Goal: Communication & Community: Answer question/provide support

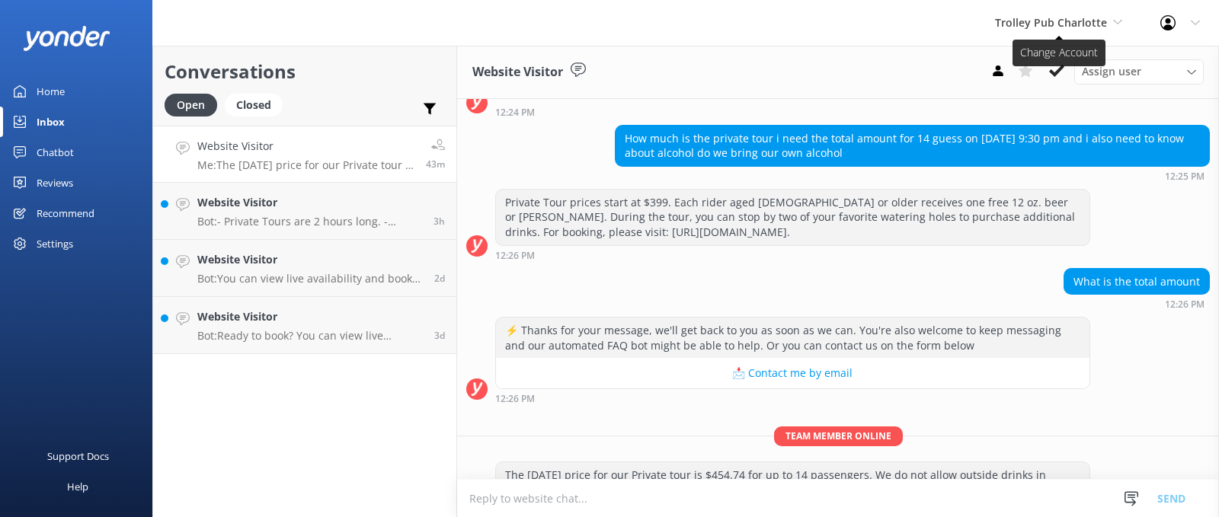
scroll to position [173, 0]
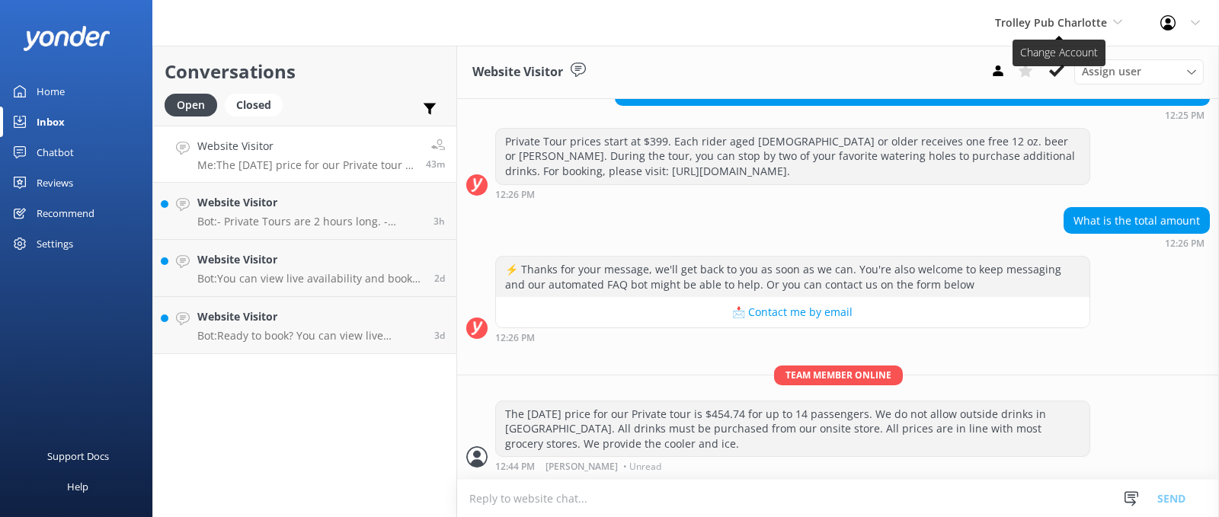
click at [1048, 24] on span "Trolley Pub Charlotte" at bounding box center [1051, 22] width 112 height 14
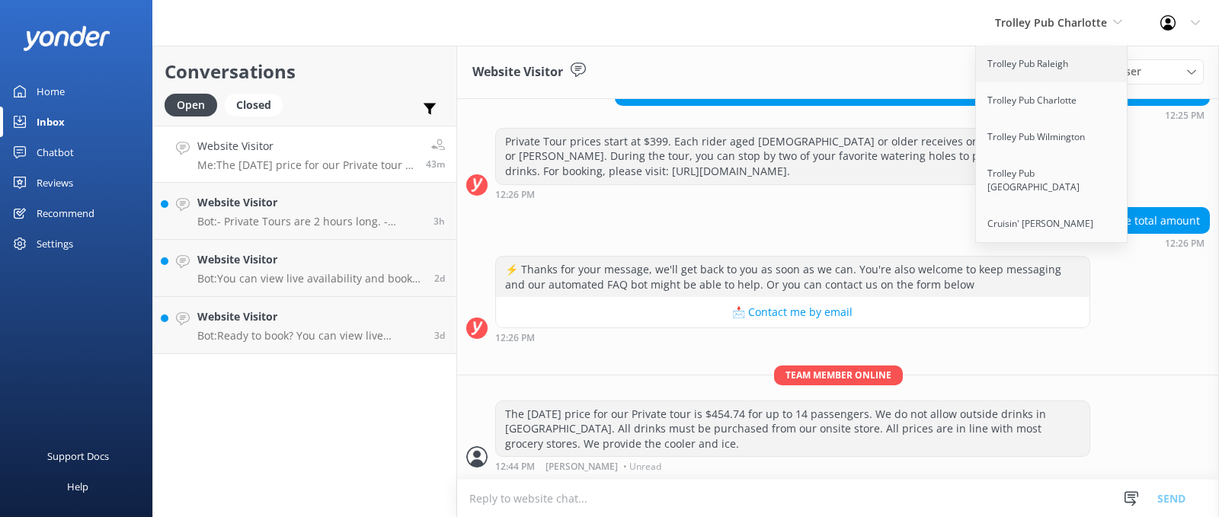
click at [1036, 65] on link "Trolley Pub Raleigh" at bounding box center [1052, 64] width 152 height 37
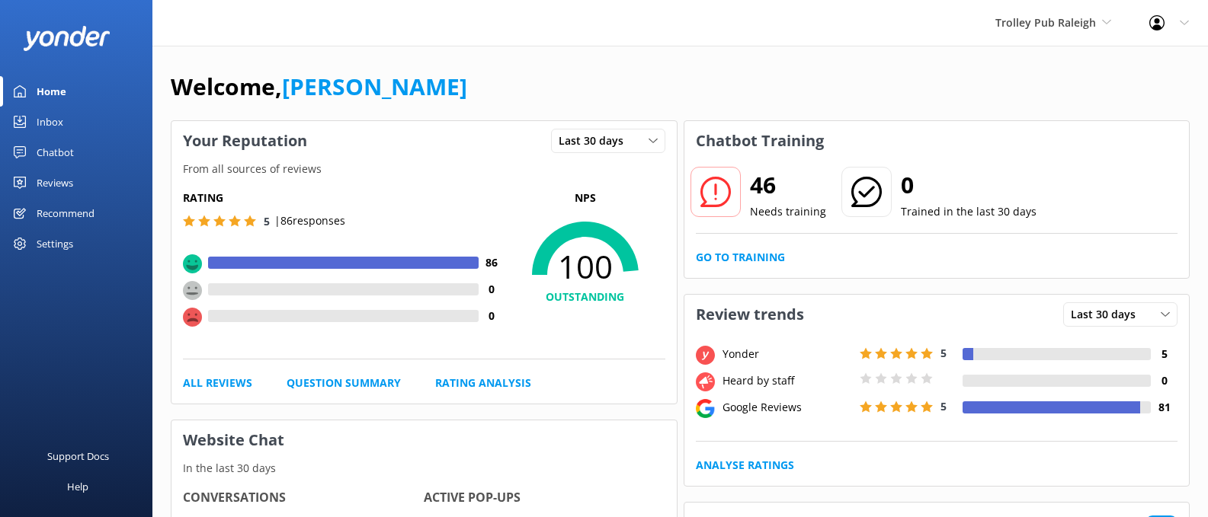
click at [51, 120] on div "Inbox" at bounding box center [50, 122] width 27 height 30
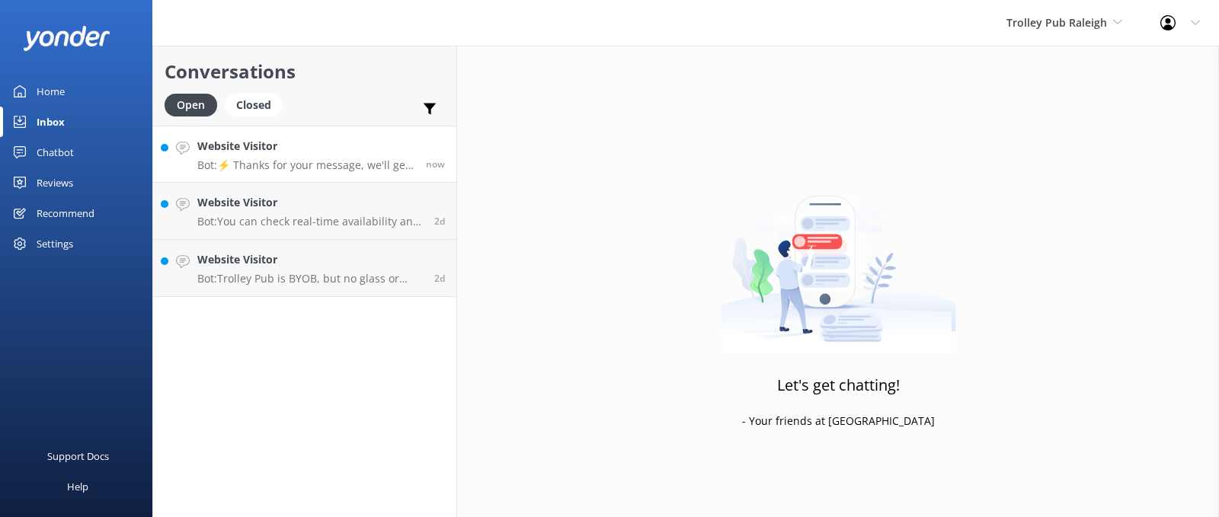
click at [349, 161] on p "Bot: ⚡ Thanks for your message, we'll get back to you as soon as we can. You're…" at bounding box center [305, 165] width 217 height 14
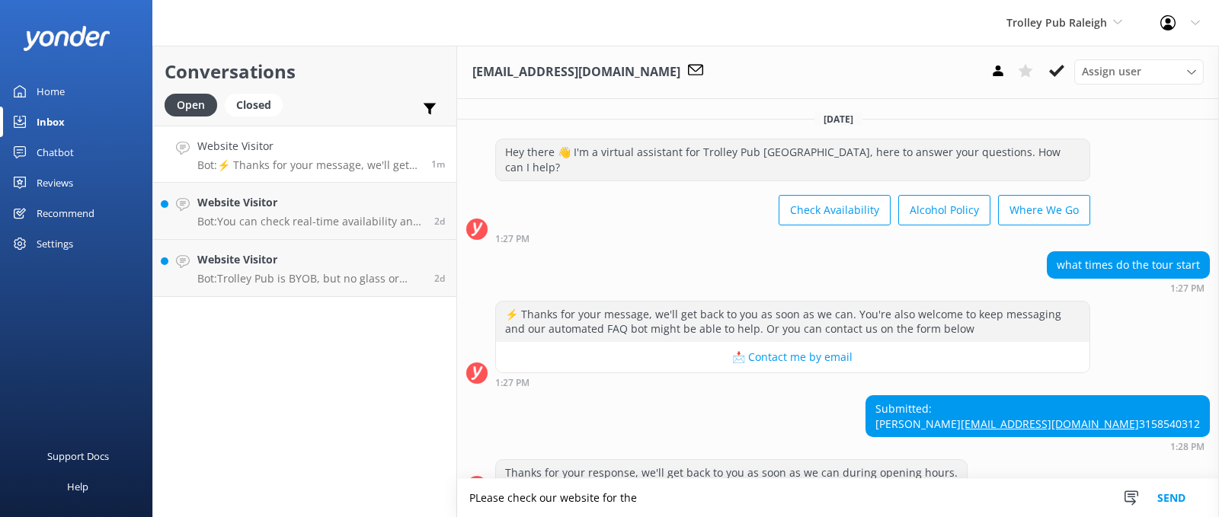
scroll to position [45, 0]
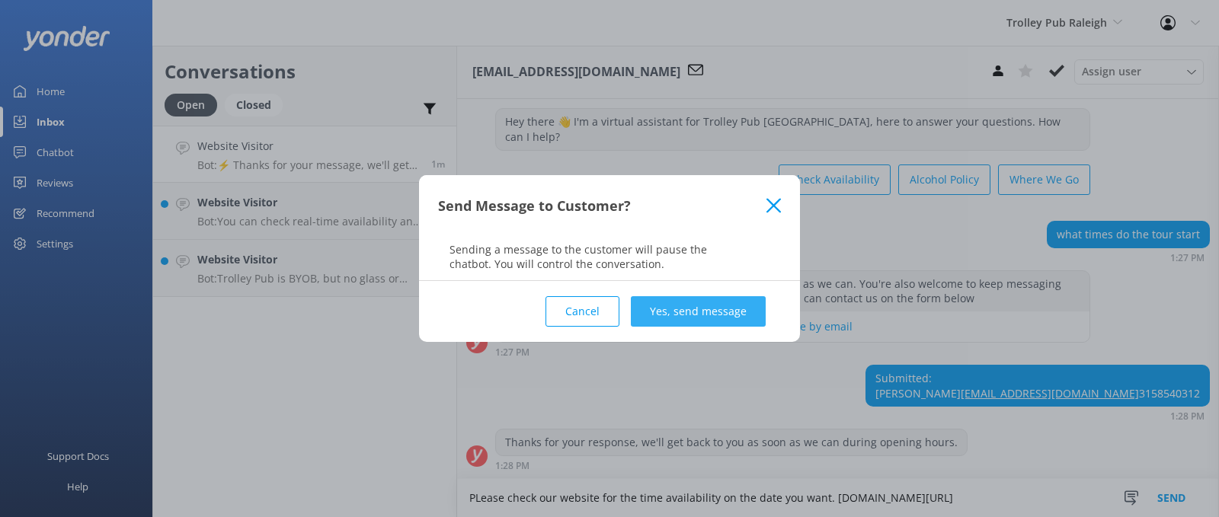
type textarea "PLease check our website for the time availability on the date you want. [DOMAI…"
click at [716, 308] on button "Yes, send message" at bounding box center [698, 311] width 135 height 30
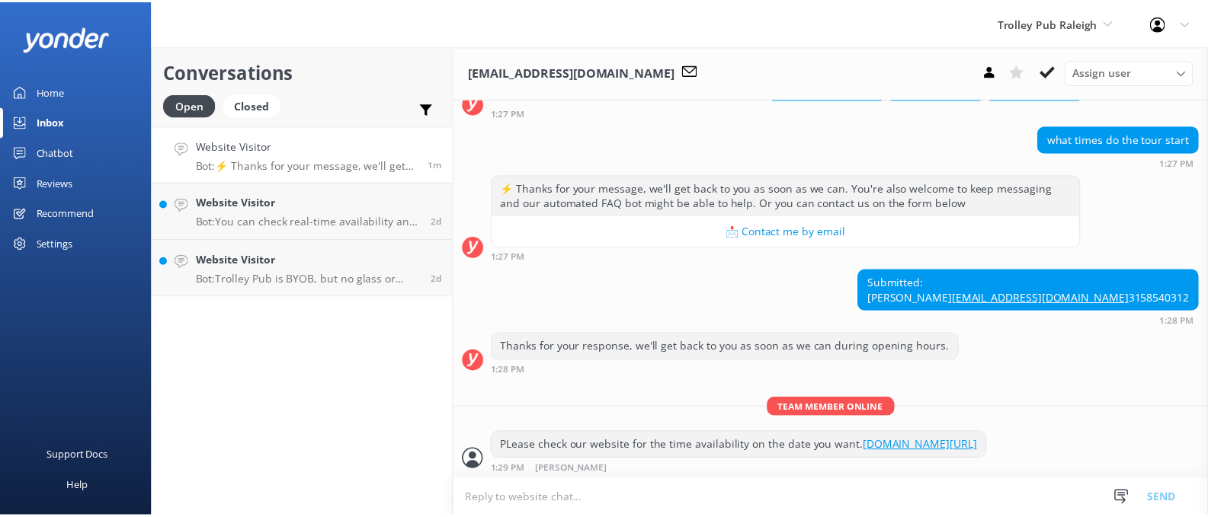
scroll to position [144, 0]
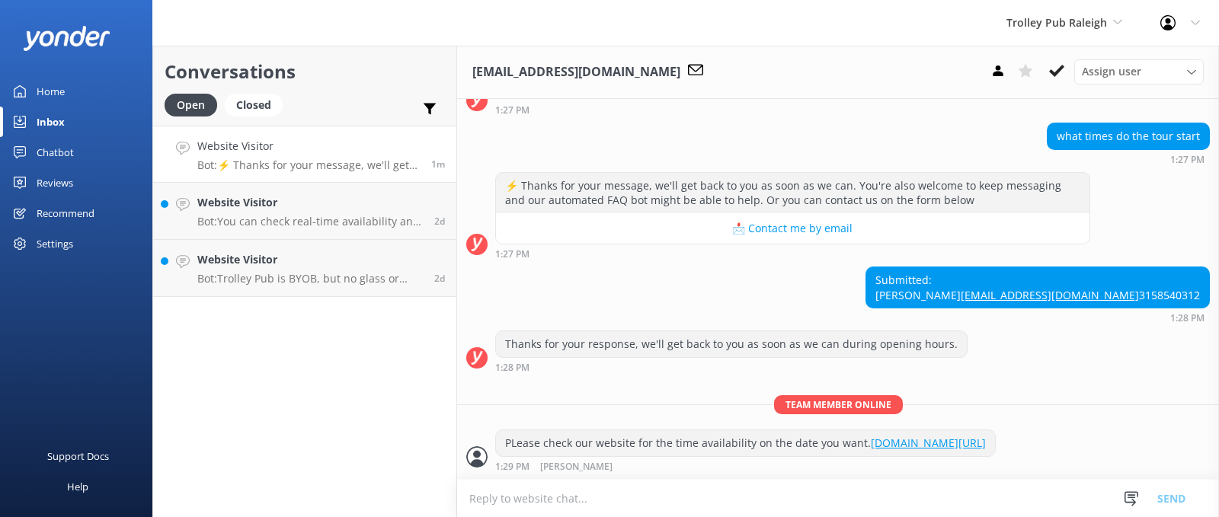
click at [48, 94] on div "Home" at bounding box center [51, 91] width 28 height 30
